Goal: Information Seeking & Learning: Learn about a topic

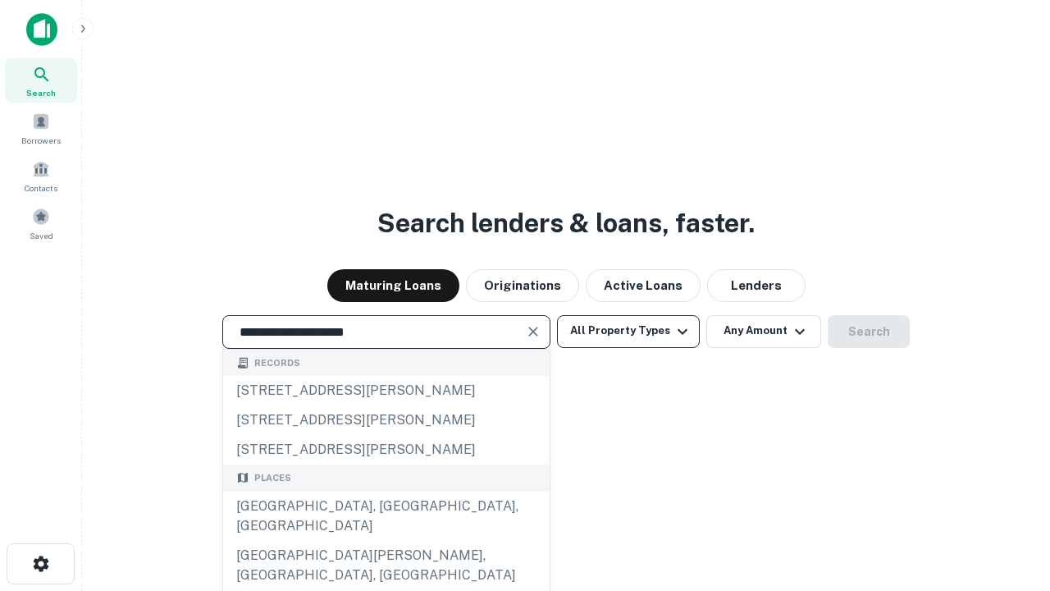
click at [386, 541] on div "Santa Monica, CA, USA" at bounding box center [386, 515] width 327 height 49
click at [628, 331] on button "All Property Types" at bounding box center [628, 331] width 143 height 33
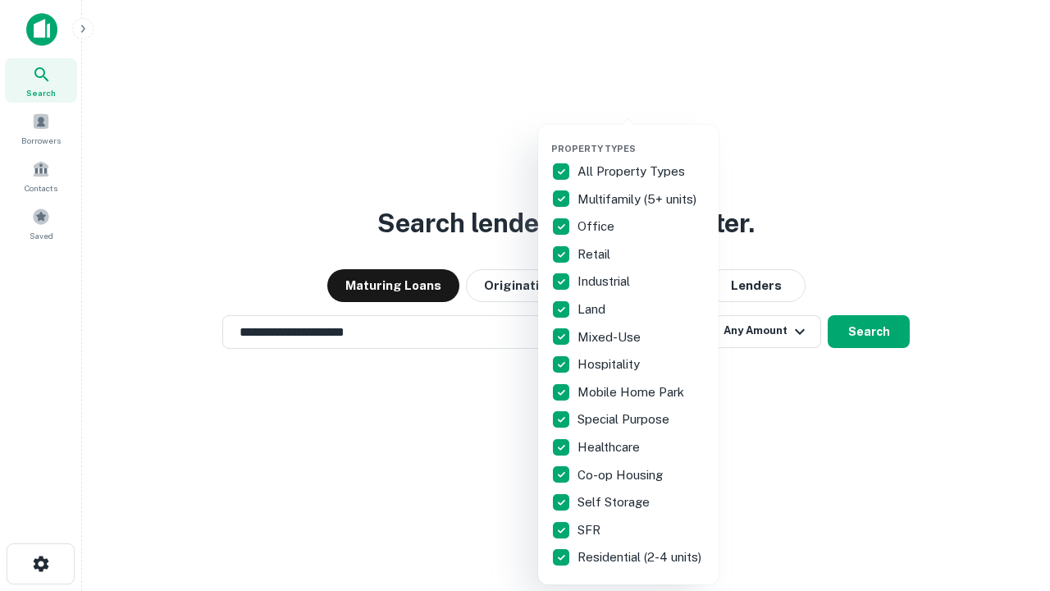
type input "**********"
click at [642, 138] on button "button" at bounding box center [641, 138] width 180 height 1
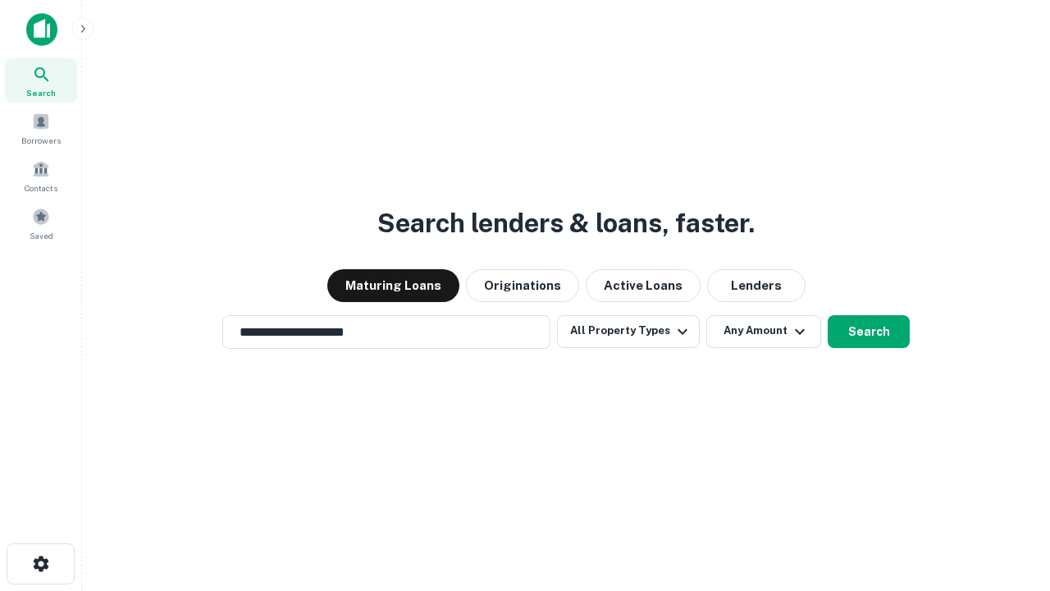
scroll to position [10, 198]
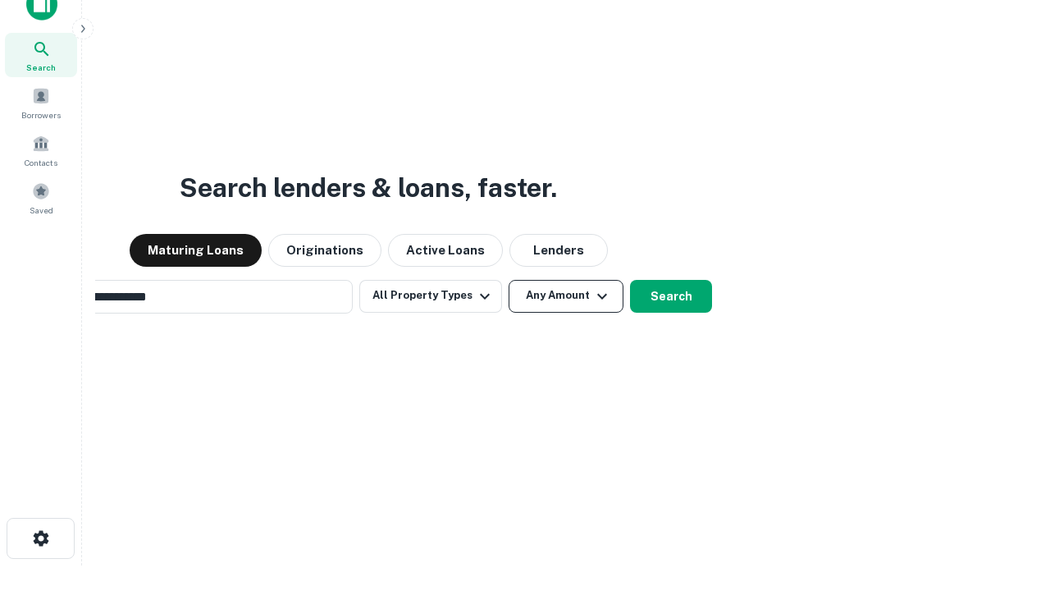
click at [509, 280] on button "Any Amount" at bounding box center [566, 296] width 115 height 33
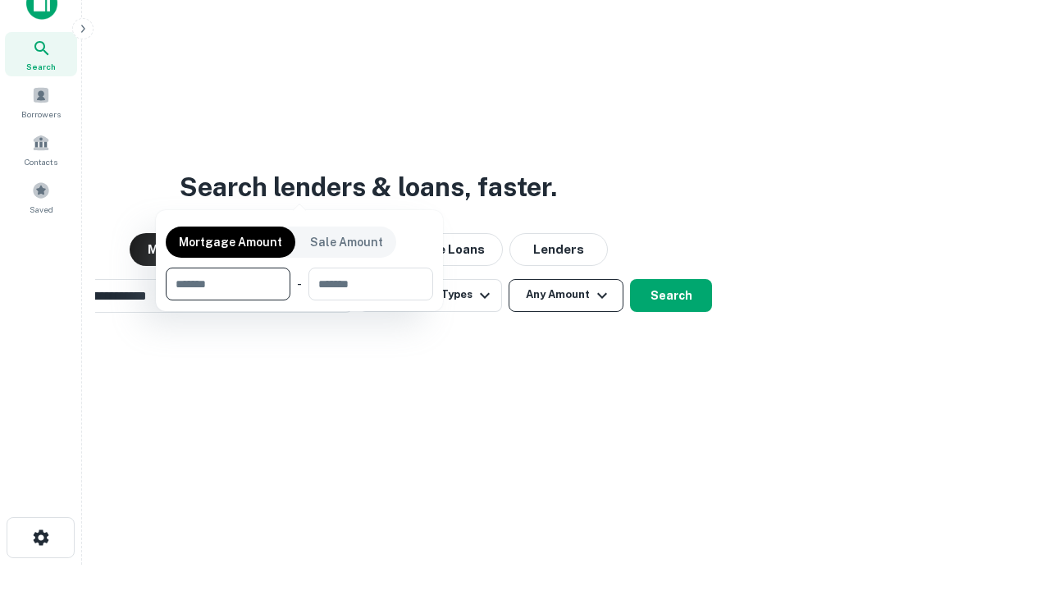
scroll to position [118, 464]
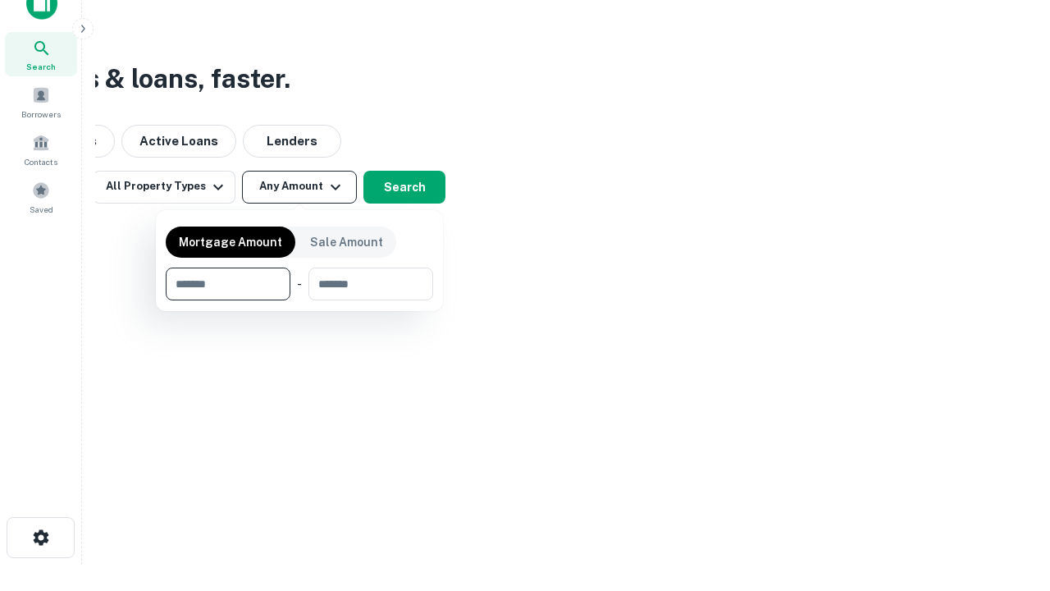
type input "*******"
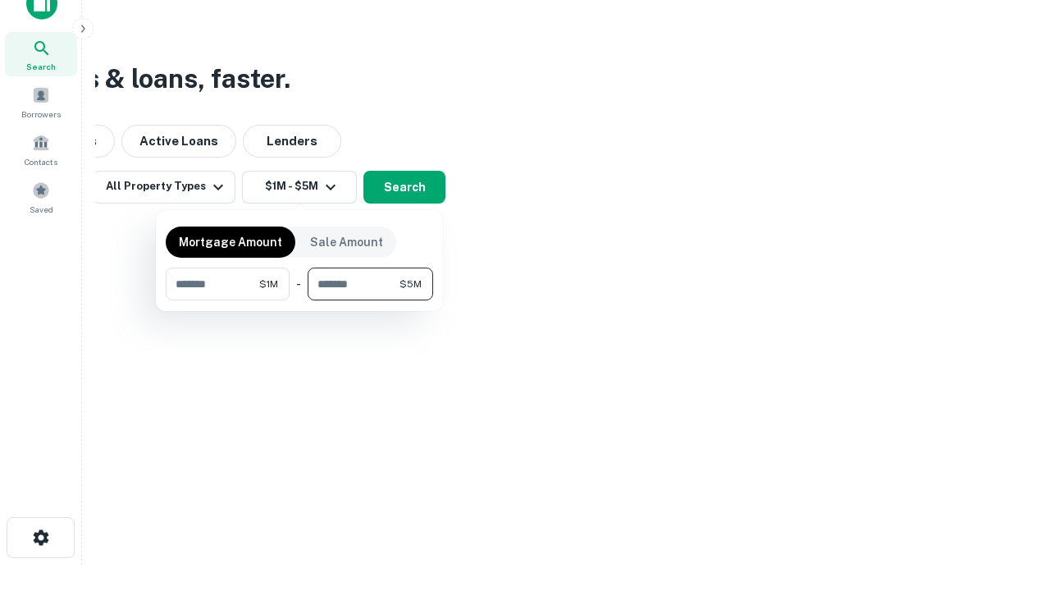
type input "*******"
click at [299, 300] on button "button" at bounding box center [299, 300] width 267 height 1
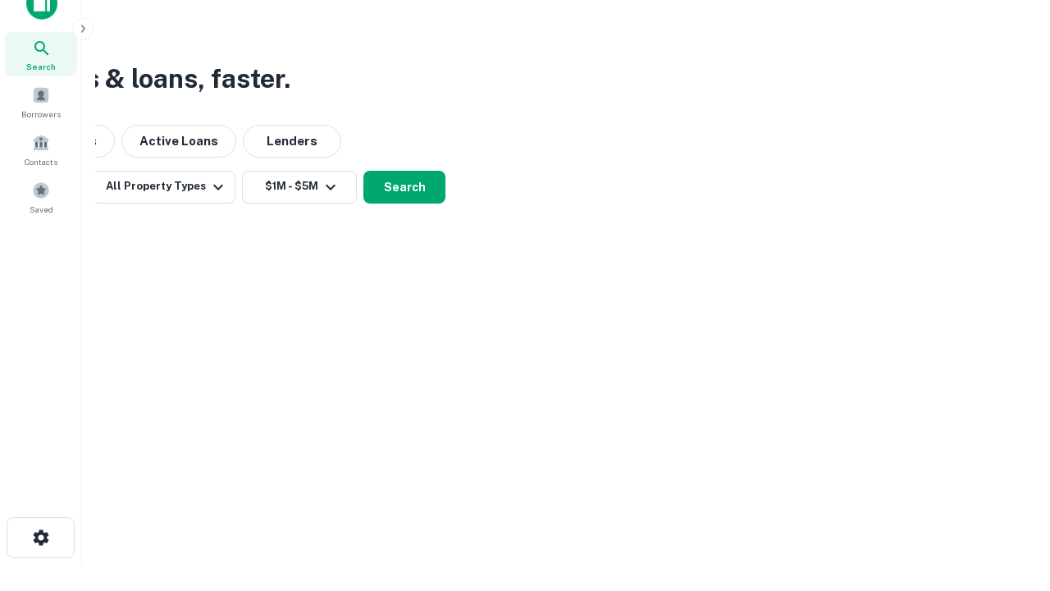
scroll to position [10, 303]
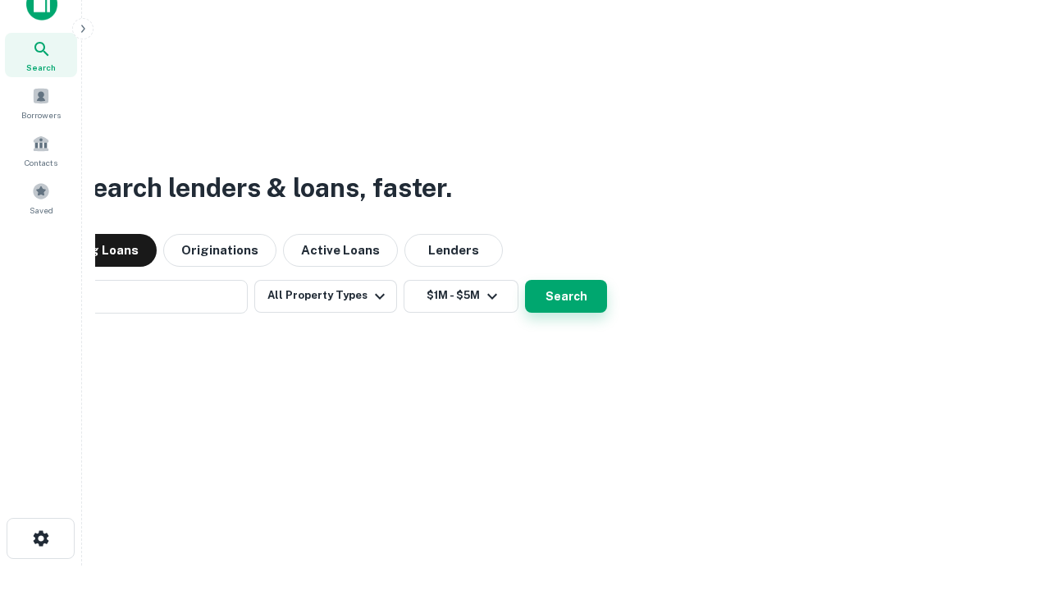
click at [525, 280] on button "Search" at bounding box center [566, 296] width 82 height 33
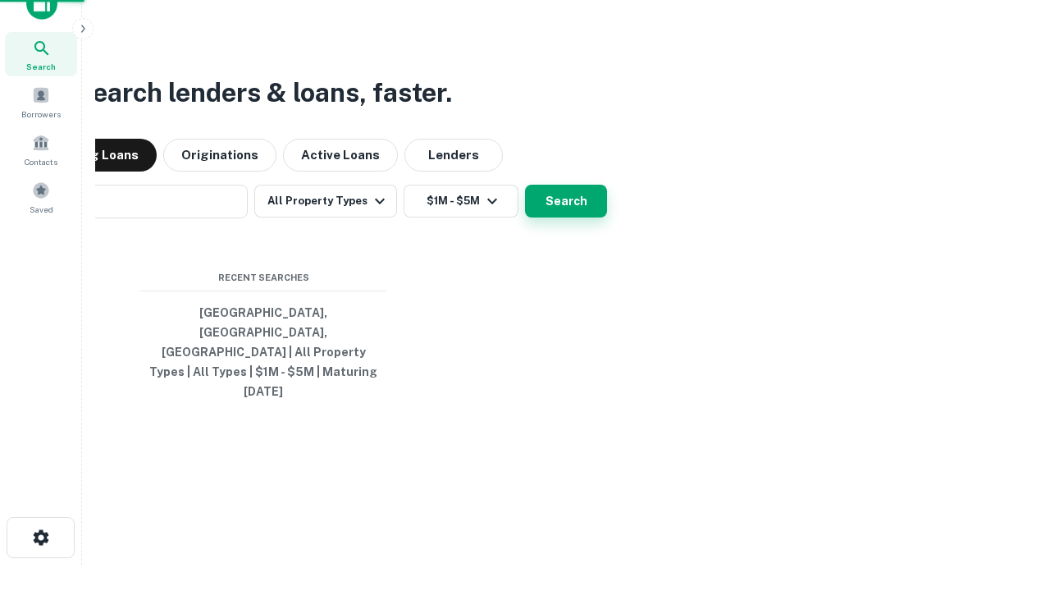
scroll to position [43, 464]
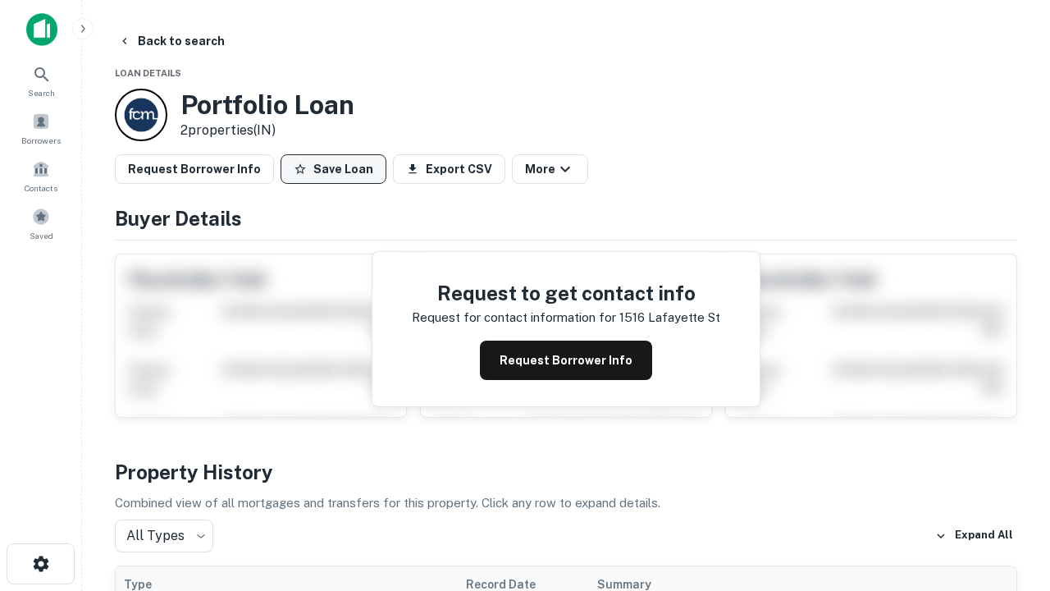
click at [333, 169] on button "Save Loan" at bounding box center [334, 169] width 106 height 30
click at [337, 169] on button "Loan Saved" at bounding box center [337, 169] width 113 height 30
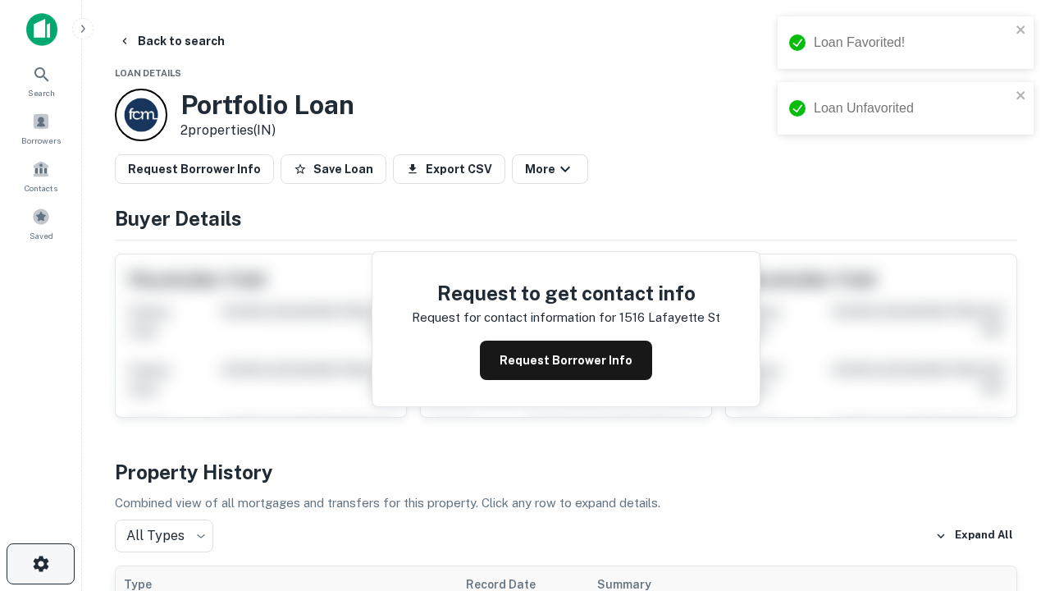
click at [40, 564] on icon "button" at bounding box center [41, 564] width 20 height 20
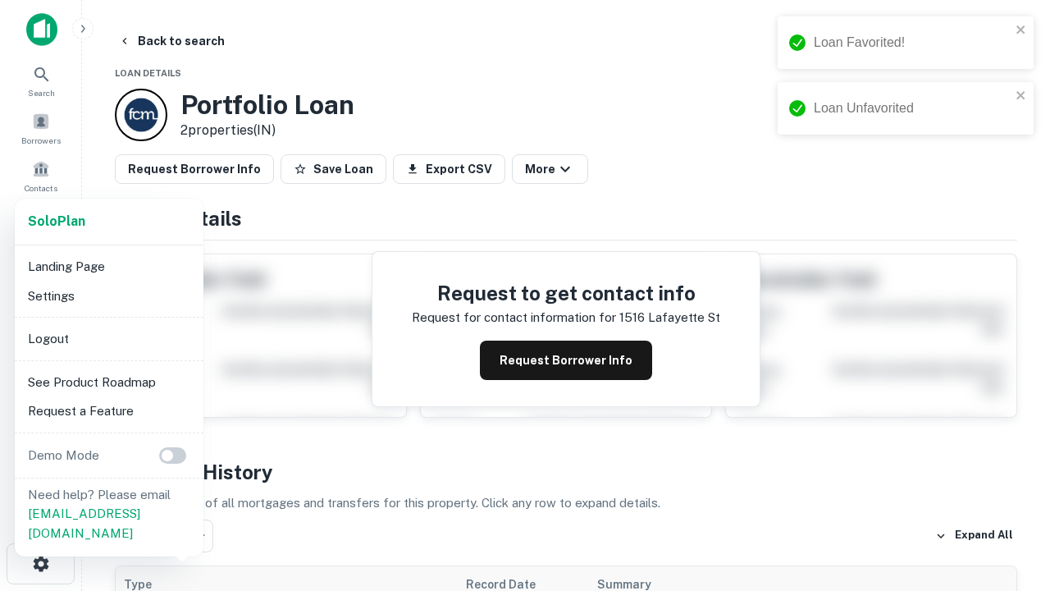
click at [108, 338] on li "Logout" at bounding box center [109, 339] width 176 height 30
